Goal: Information Seeking & Learning: Learn about a topic

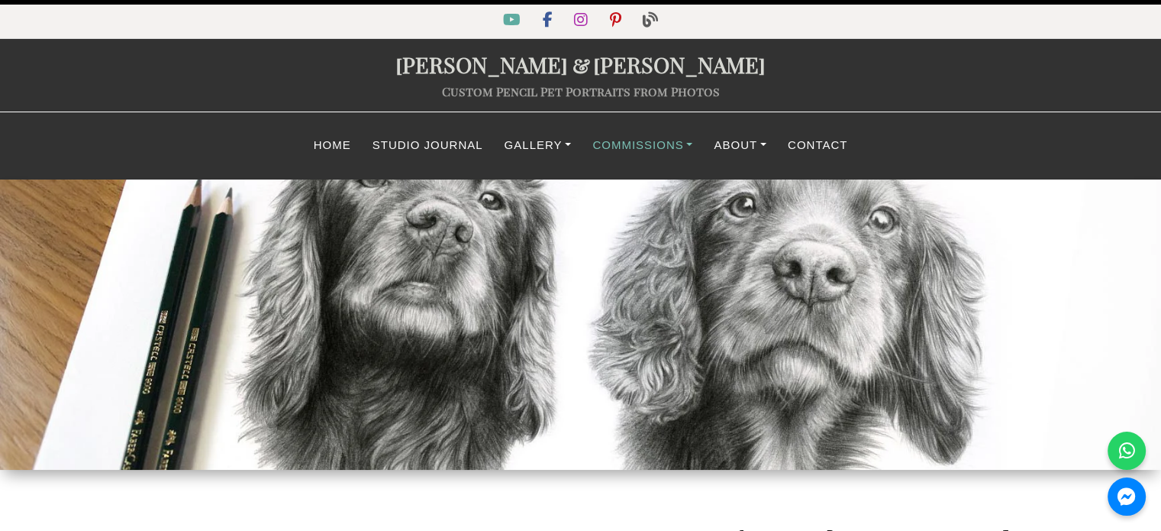
click at [681, 145] on link "Commissions" at bounding box center [642, 146] width 121 height 30
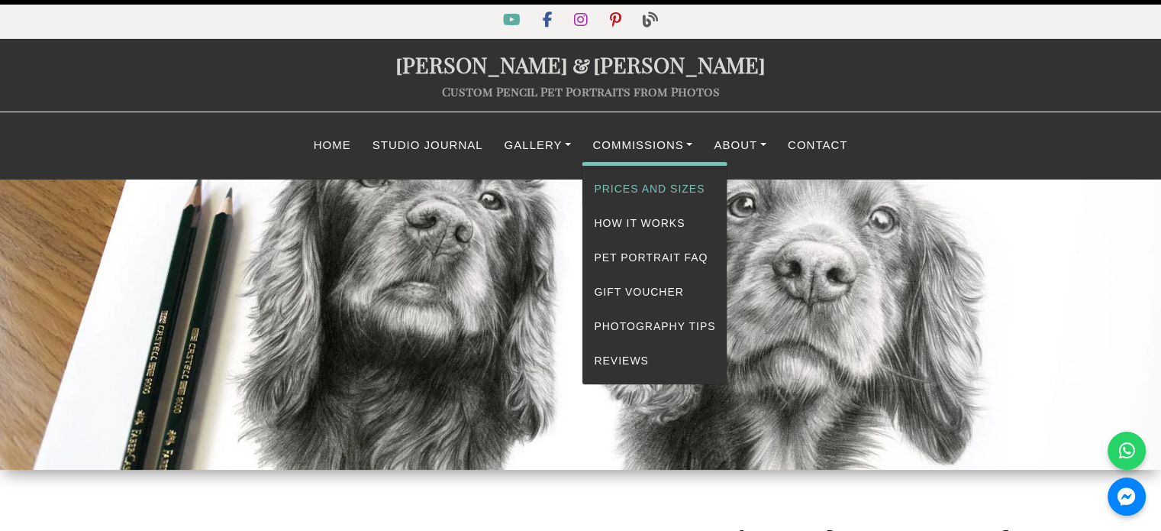
click at [666, 189] on link "Prices and Sizes" at bounding box center [654, 189] width 144 height 34
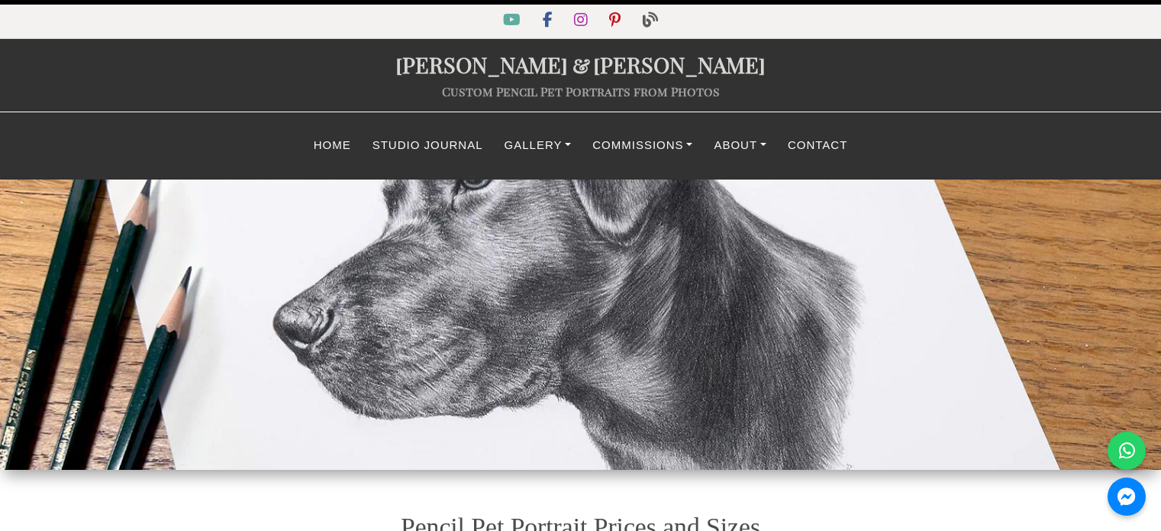
select select "GBP"
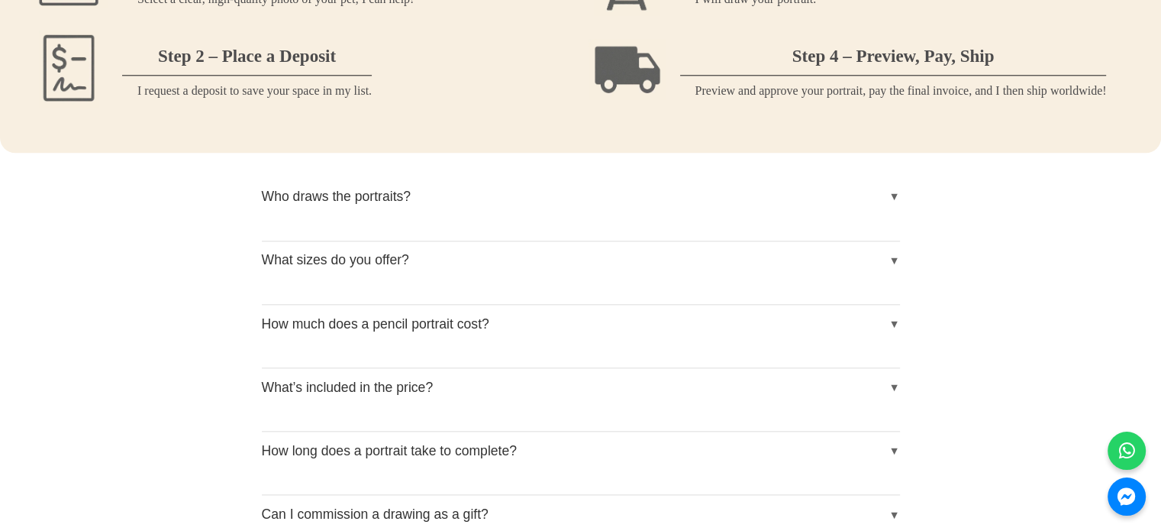
scroll to position [1702, 0]
click at [519, 208] on button "Who draws the portraits?" at bounding box center [581, 195] width 638 height 38
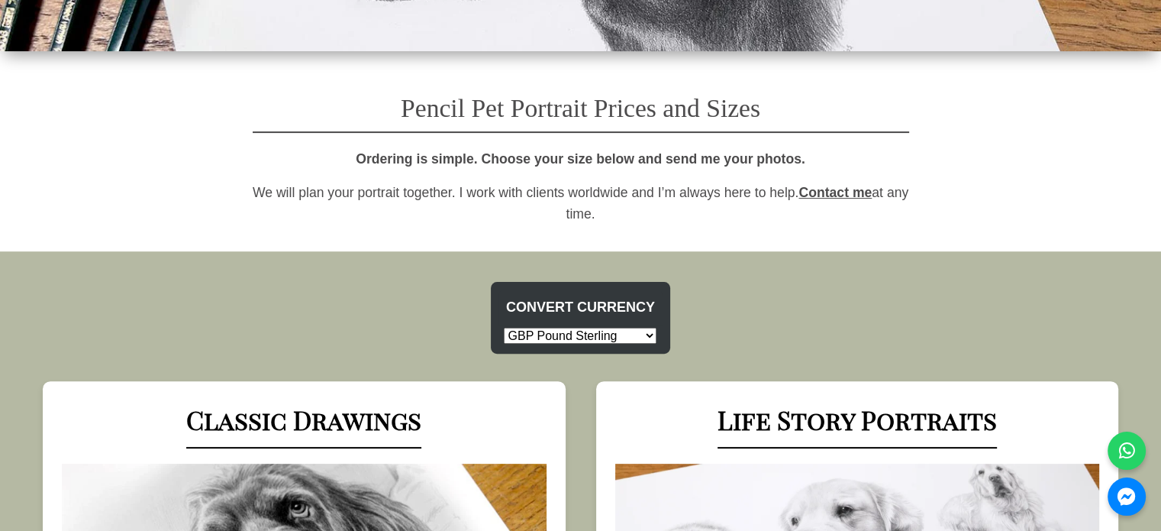
scroll to position [0, 0]
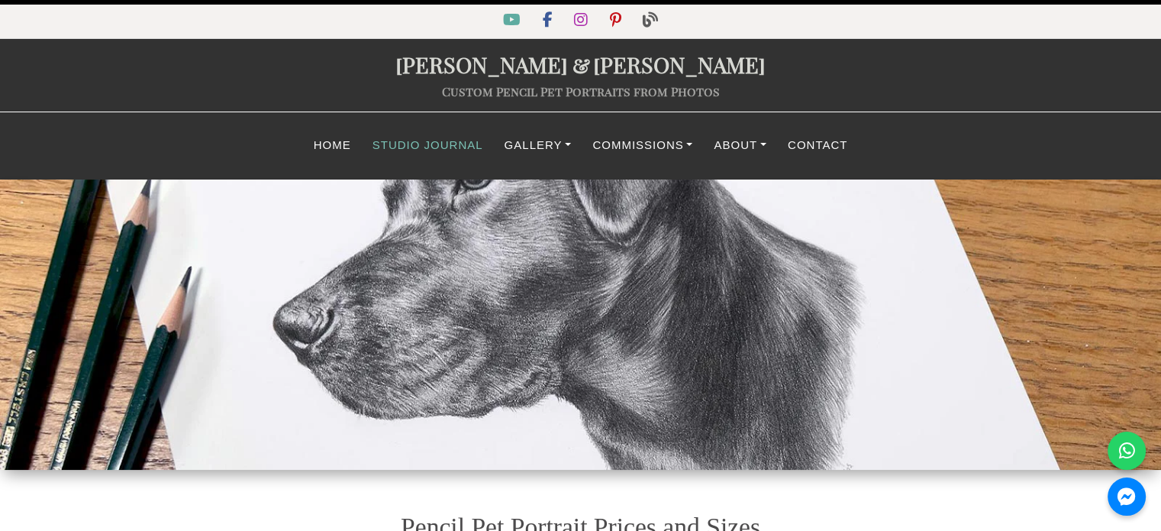
click at [444, 142] on link "Studio Journal" at bounding box center [428, 146] width 132 height 30
